Goal: Navigation & Orientation: Find specific page/section

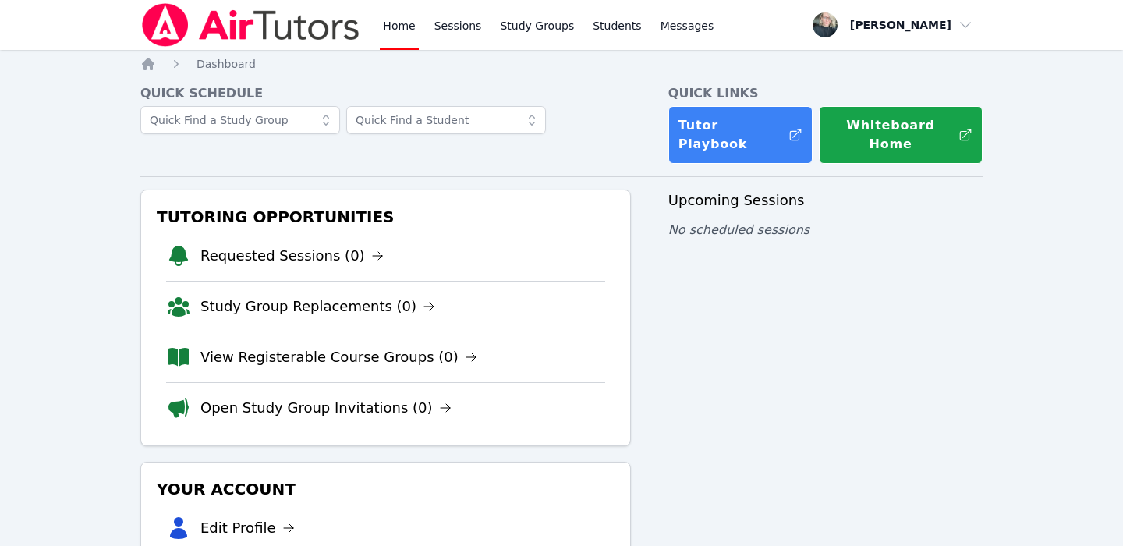
click at [305, 247] on link "Requested Sessions (0)" at bounding box center [292, 256] width 183 height 22
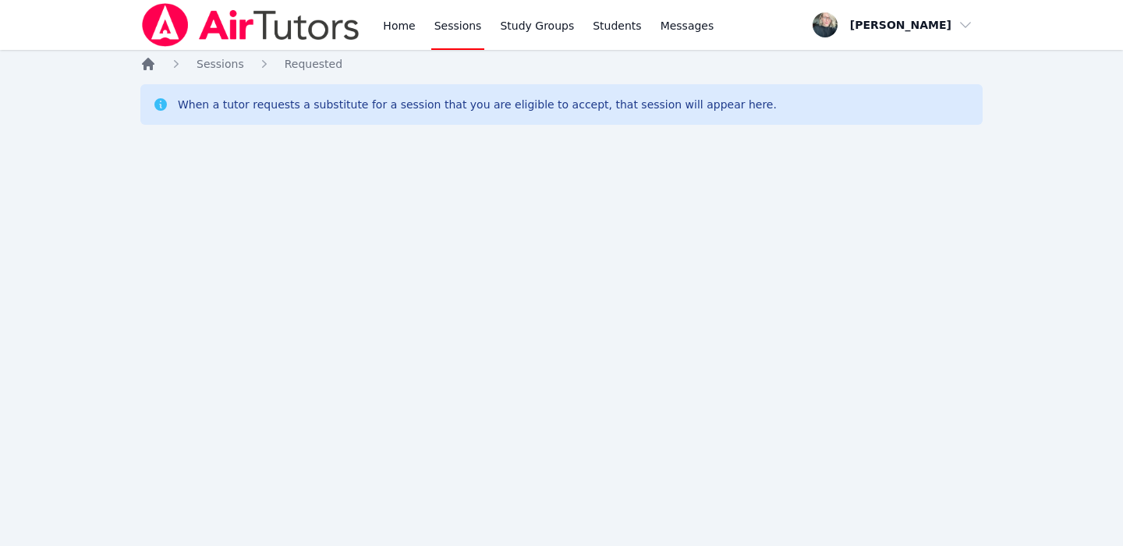
click at [151, 65] on icon "Breadcrumb" at bounding box center [148, 64] width 12 height 12
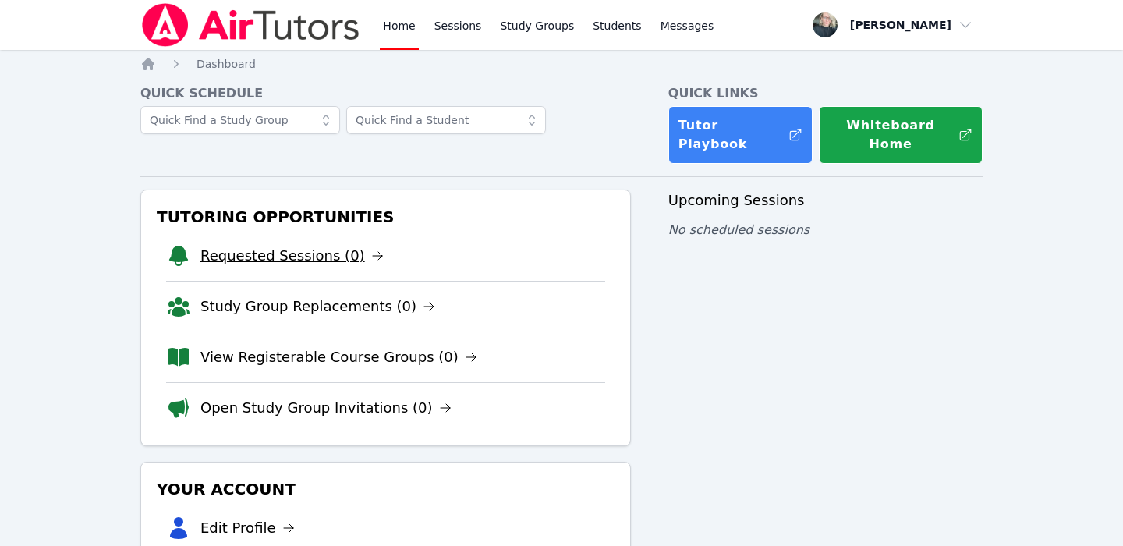
click at [298, 245] on link "Requested Sessions (0)" at bounding box center [292, 256] width 183 height 22
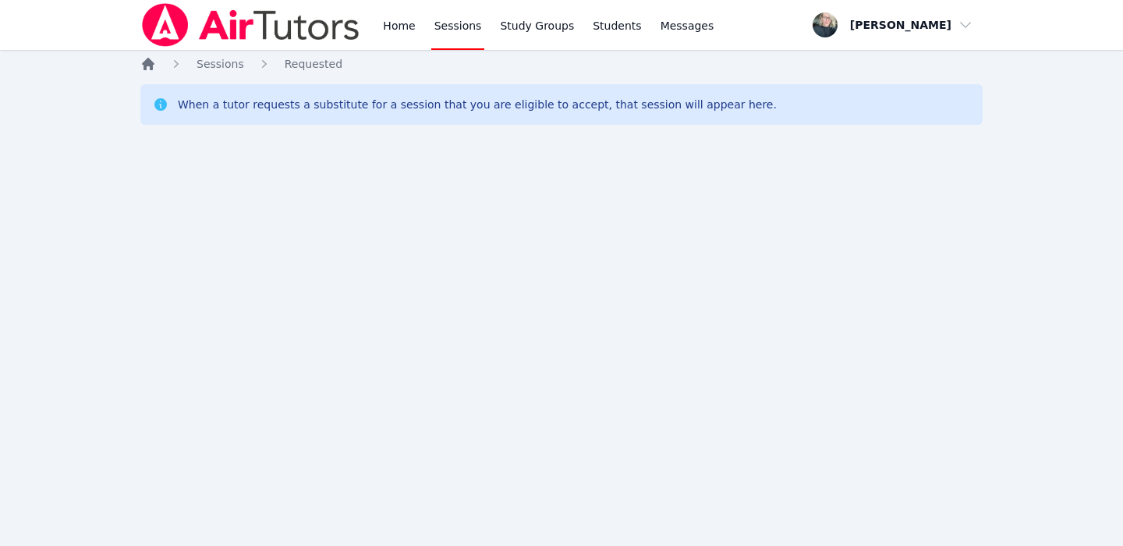
click at [151, 67] on icon "Breadcrumb" at bounding box center [148, 64] width 12 height 12
